Goal: Task Accomplishment & Management: Manage account settings

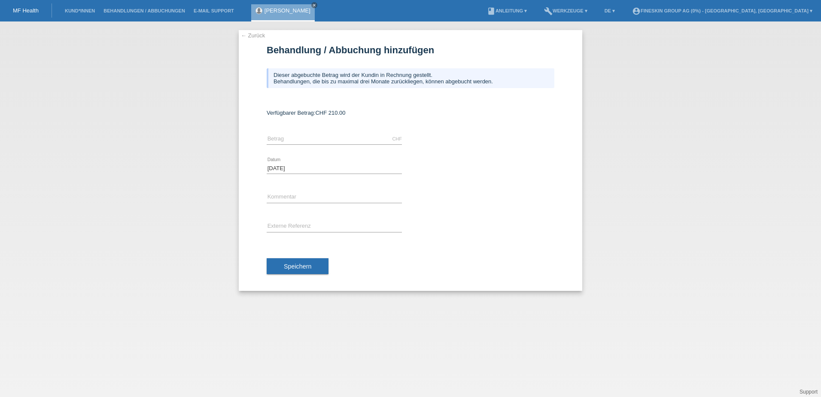
click at [85, 15] on li "Kund*innen" at bounding box center [80, 11] width 39 height 22
click at [85, 11] on link "Kund*innen" at bounding box center [80, 10] width 39 height 5
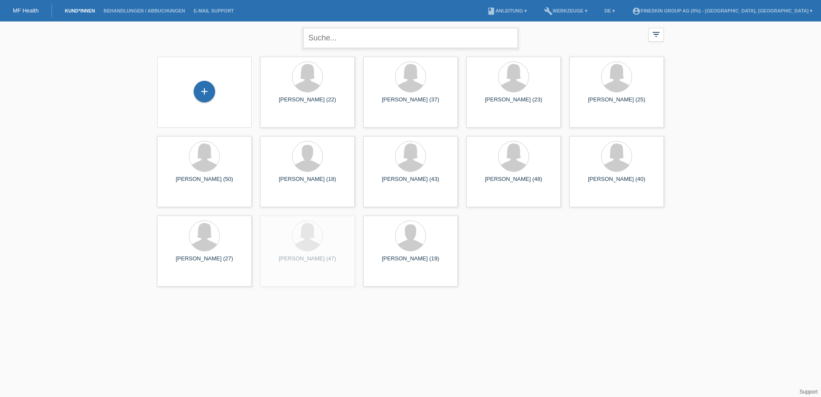
click at [363, 38] on input "text" at bounding box center [410, 38] width 215 height 20
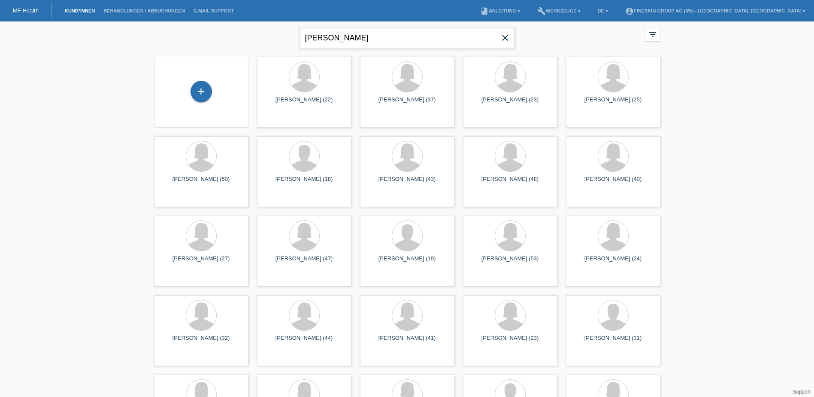
type input "liechti"
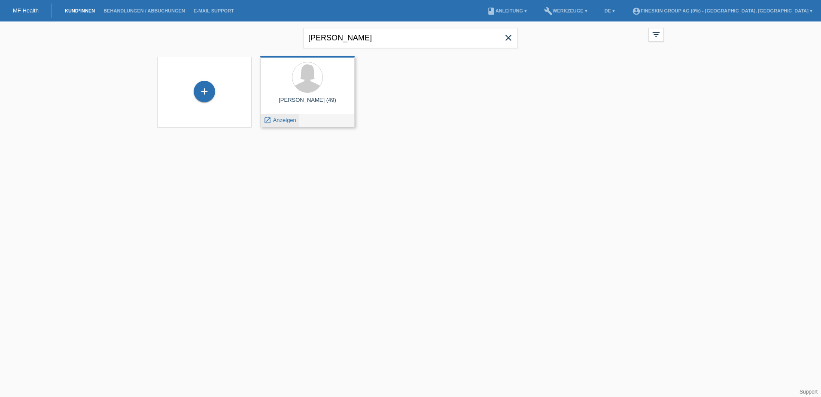
click at [291, 119] on span "Anzeigen" at bounding box center [284, 120] width 23 height 6
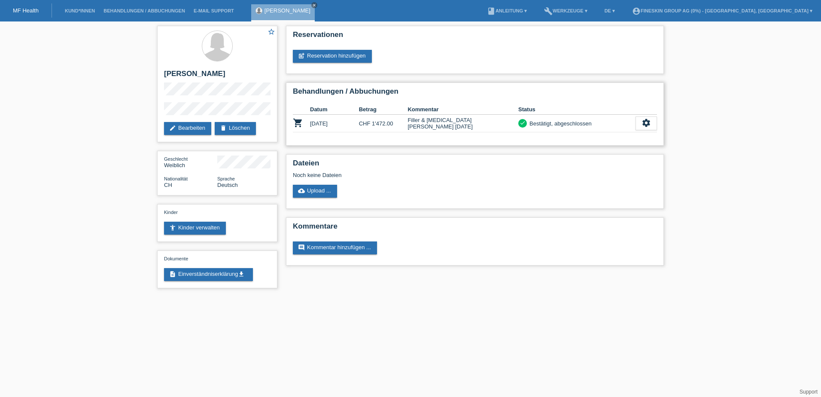
click at [387, 129] on td "CHF 1'472.00" at bounding box center [383, 124] width 49 height 18
click at [200, 126] on link "edit Bearbeiten" at bounding box center [187, 128] width 47 height 13
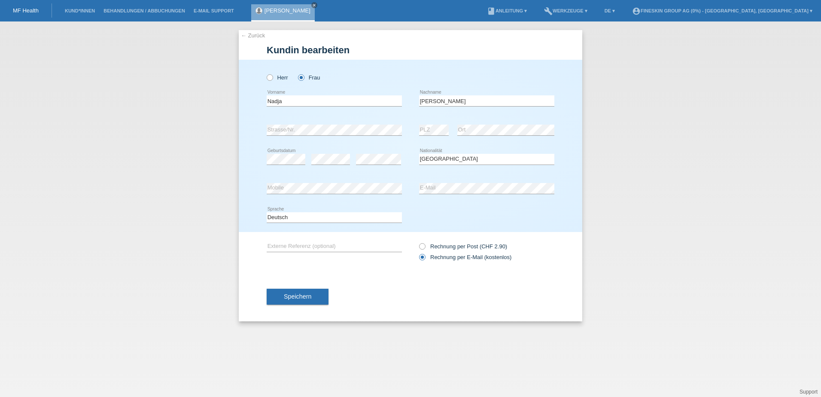
select select "CH"
click at [276, 299] on button "Speichern" at bounding box center [298, 296] width 62 height 16
